Goal: Register for event/course

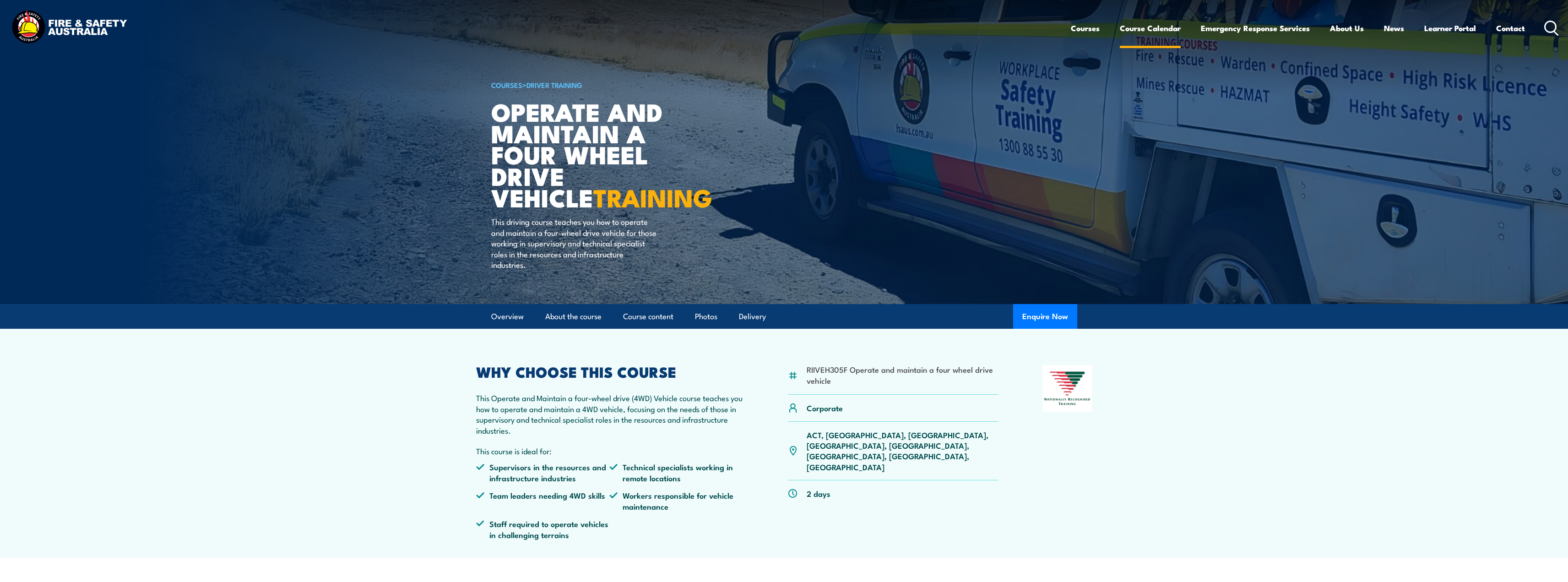
click at [1166, 29] on link "Course Calendar" at bounding box center [1150, 28] width 61 height 24
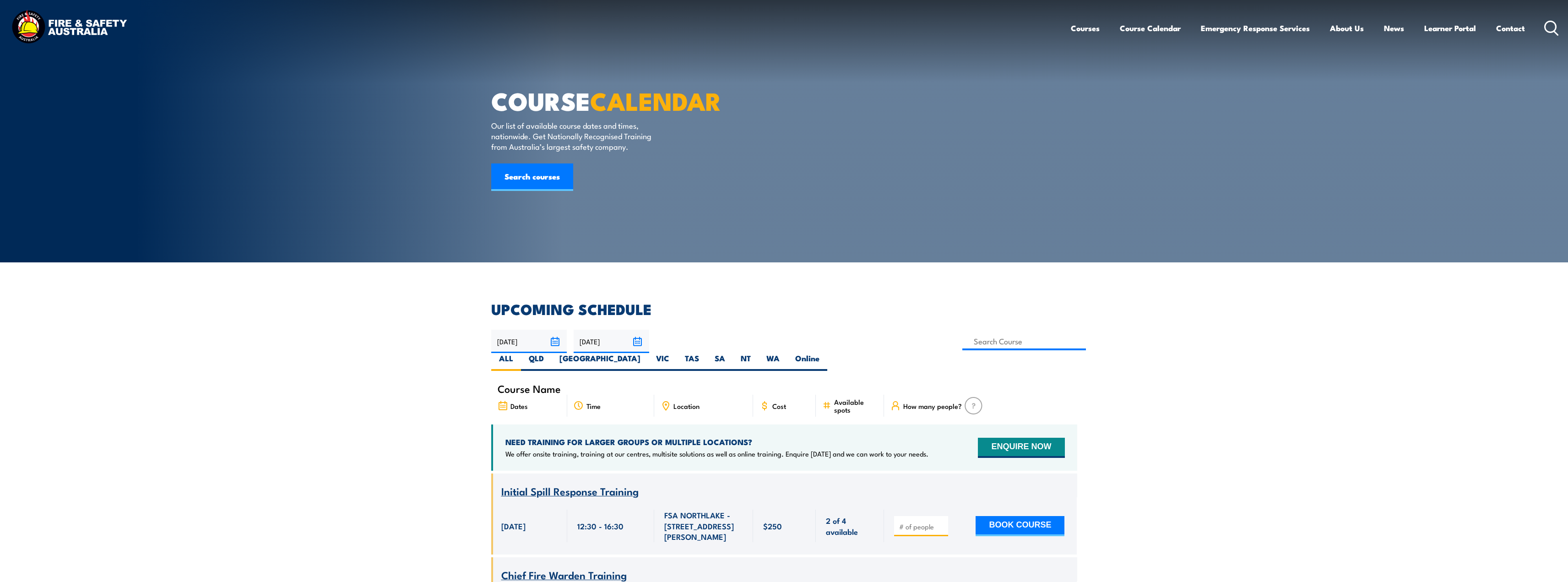
click at [689, 402] on span "Location" at bounding box center [686, 406] width 26 height 8
click at [552, 353] on label "QLD" at bounding box center [536, 362] width 31 height 18
click at [550, 353] on input "QLD" at bounding box center [546, 356] width 6 height 6
radio input "true"
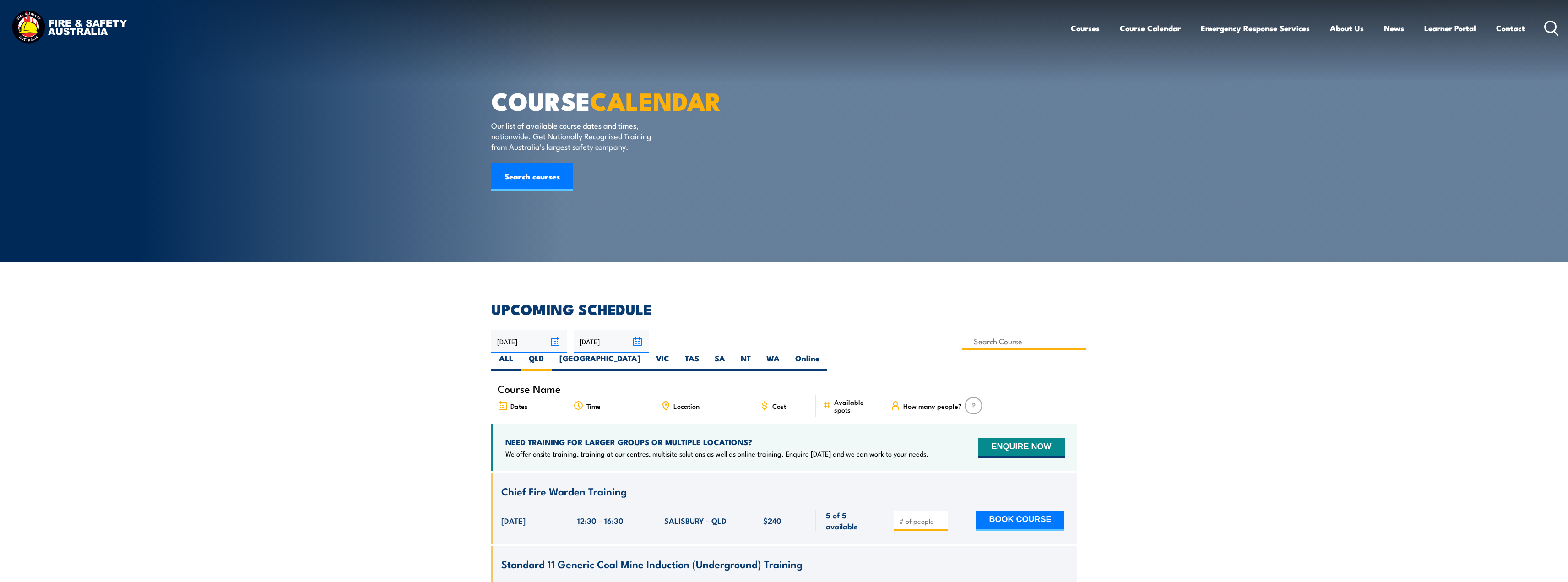
click at [963, 344] on input at bounding box center [1024, 341] width 124 height 18
type input "Operate a Light Vehicle Training"
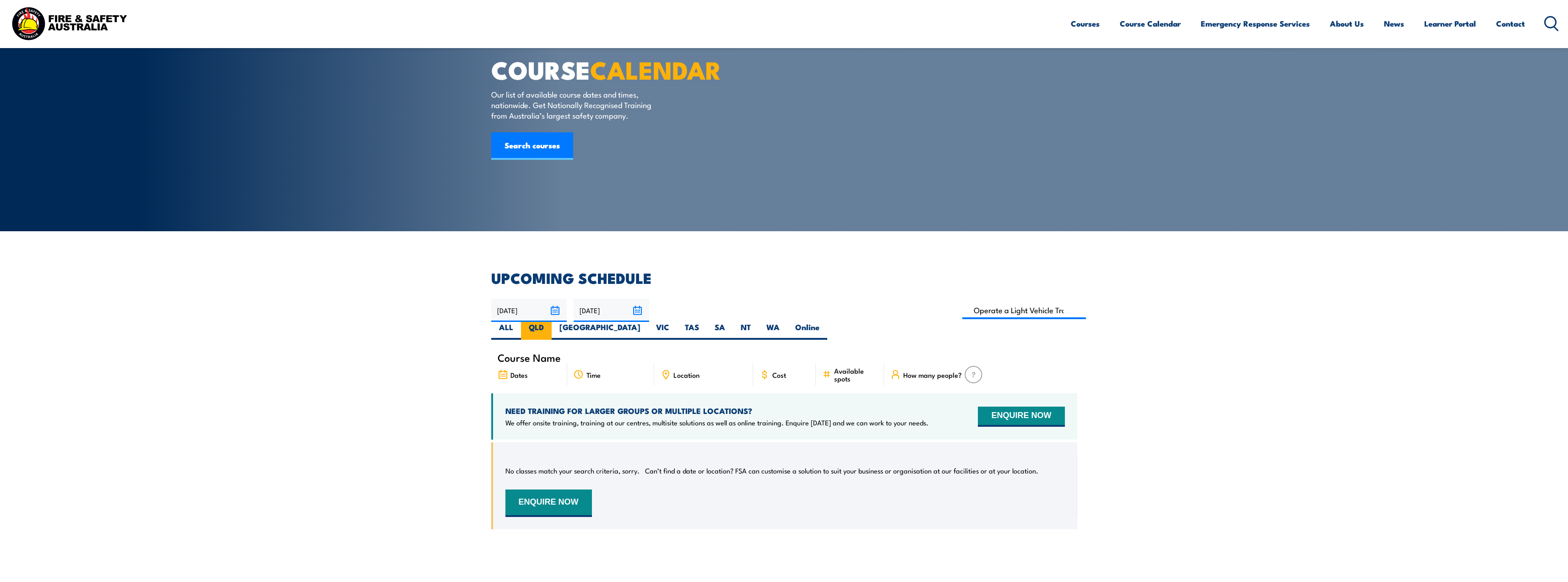
scroll to position [28, 0]
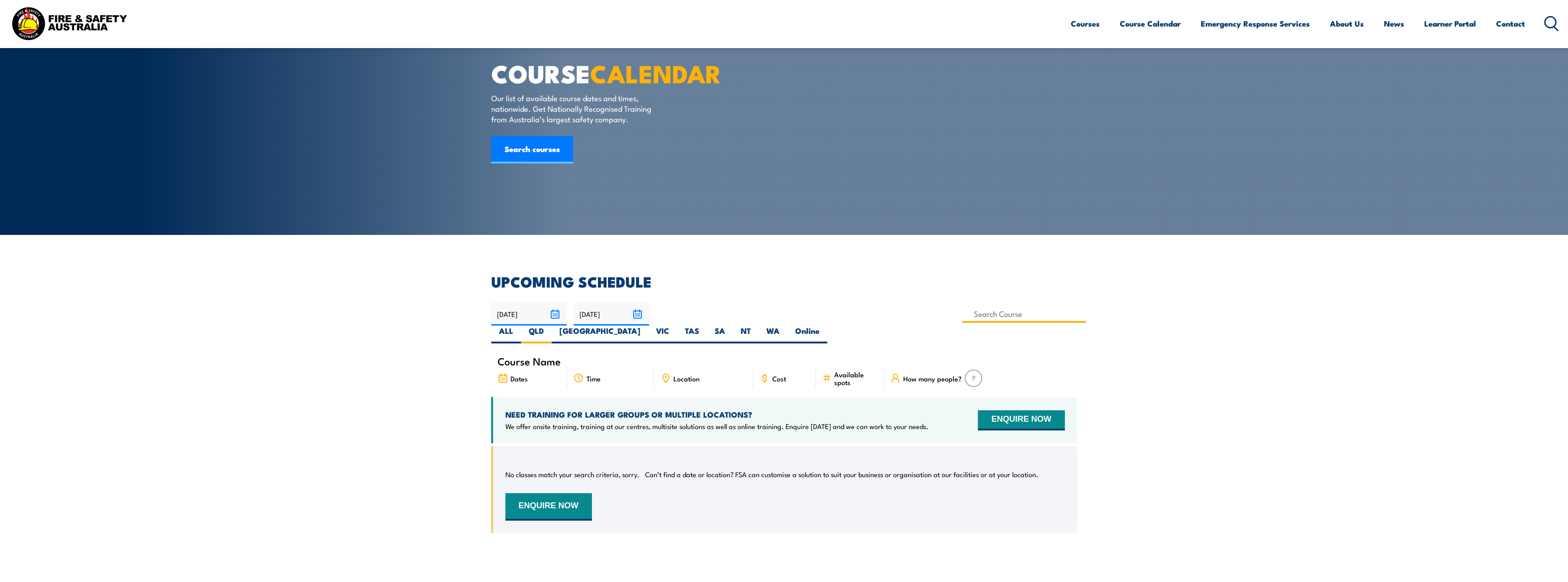
click at [963, 316] on input at bounding box center [1024, 313] width 124 height 18
type input "Operate and maintain a four wheel drive vehicle Training"
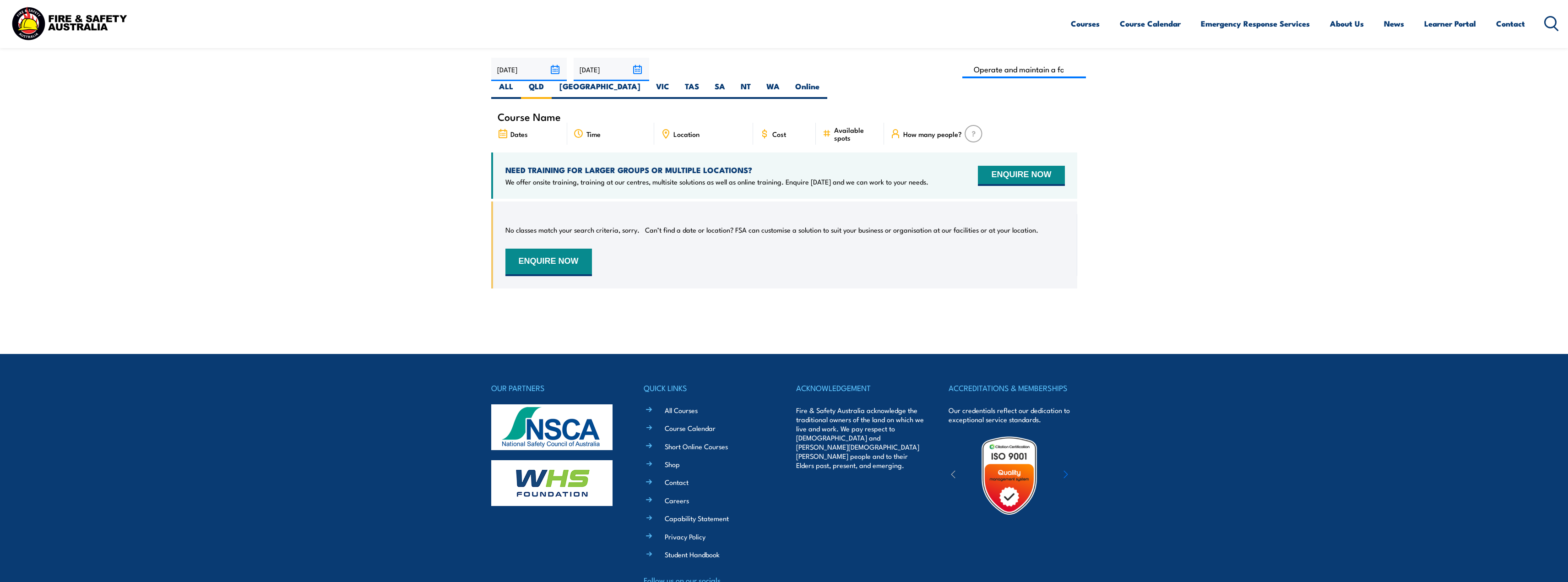
scroll to position [73, 0]
